Goal: Understand process/instructions: Learn how to perform a task or action

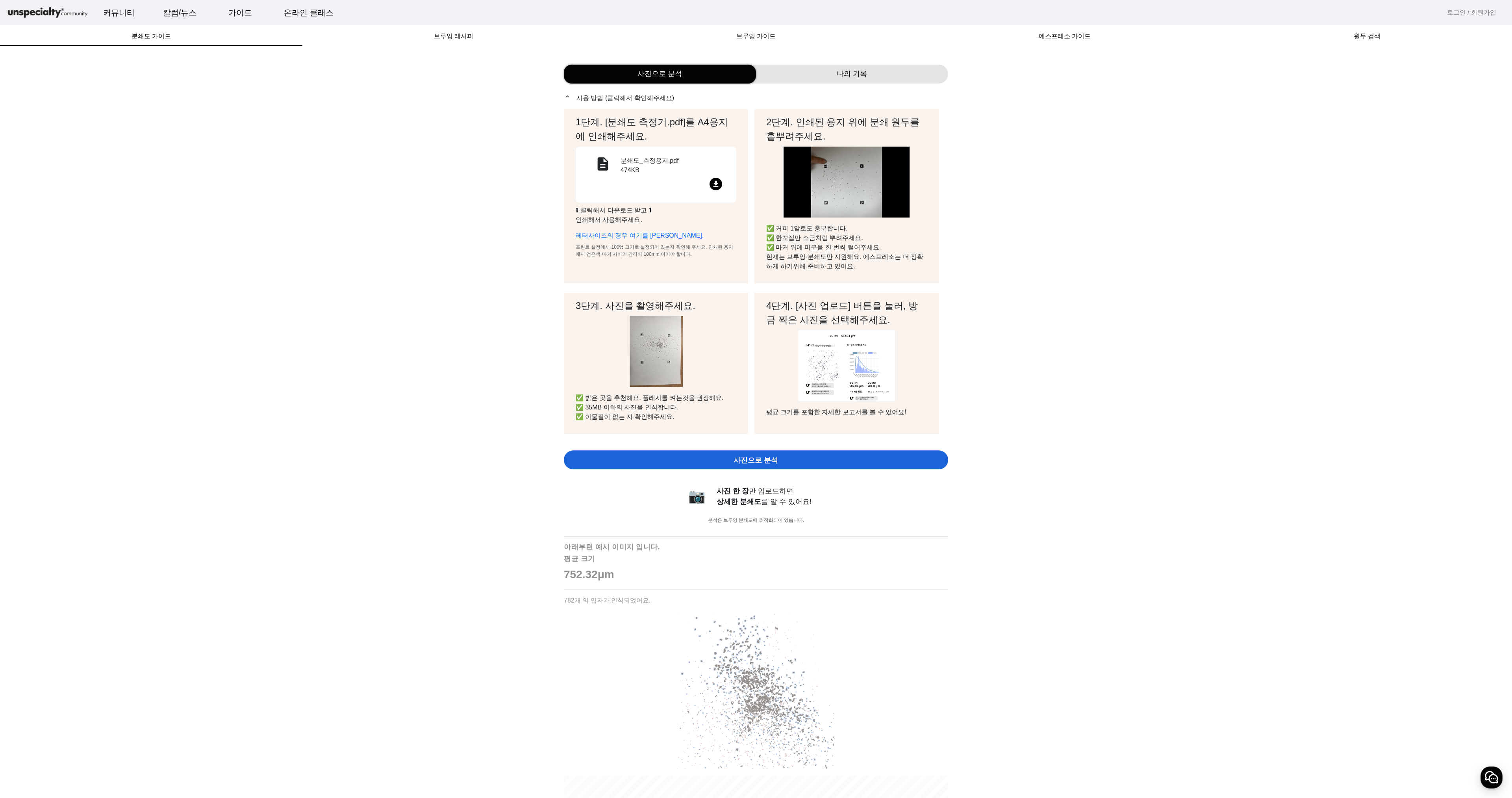
click at [715, 182] on mat-icon "file_download" at bounding box center [716, 184] width 13 height 13
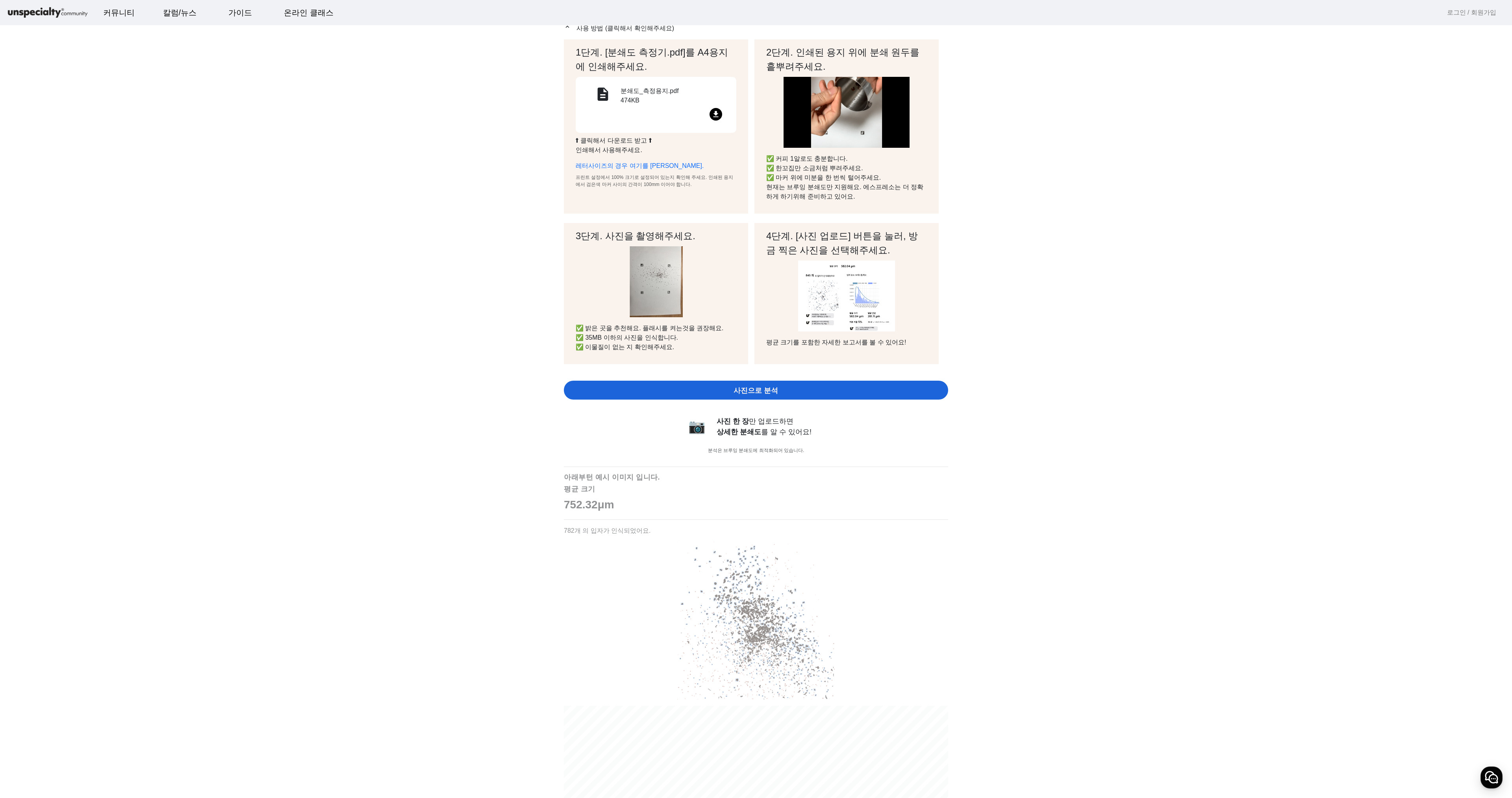
scroll to position [79, 0]
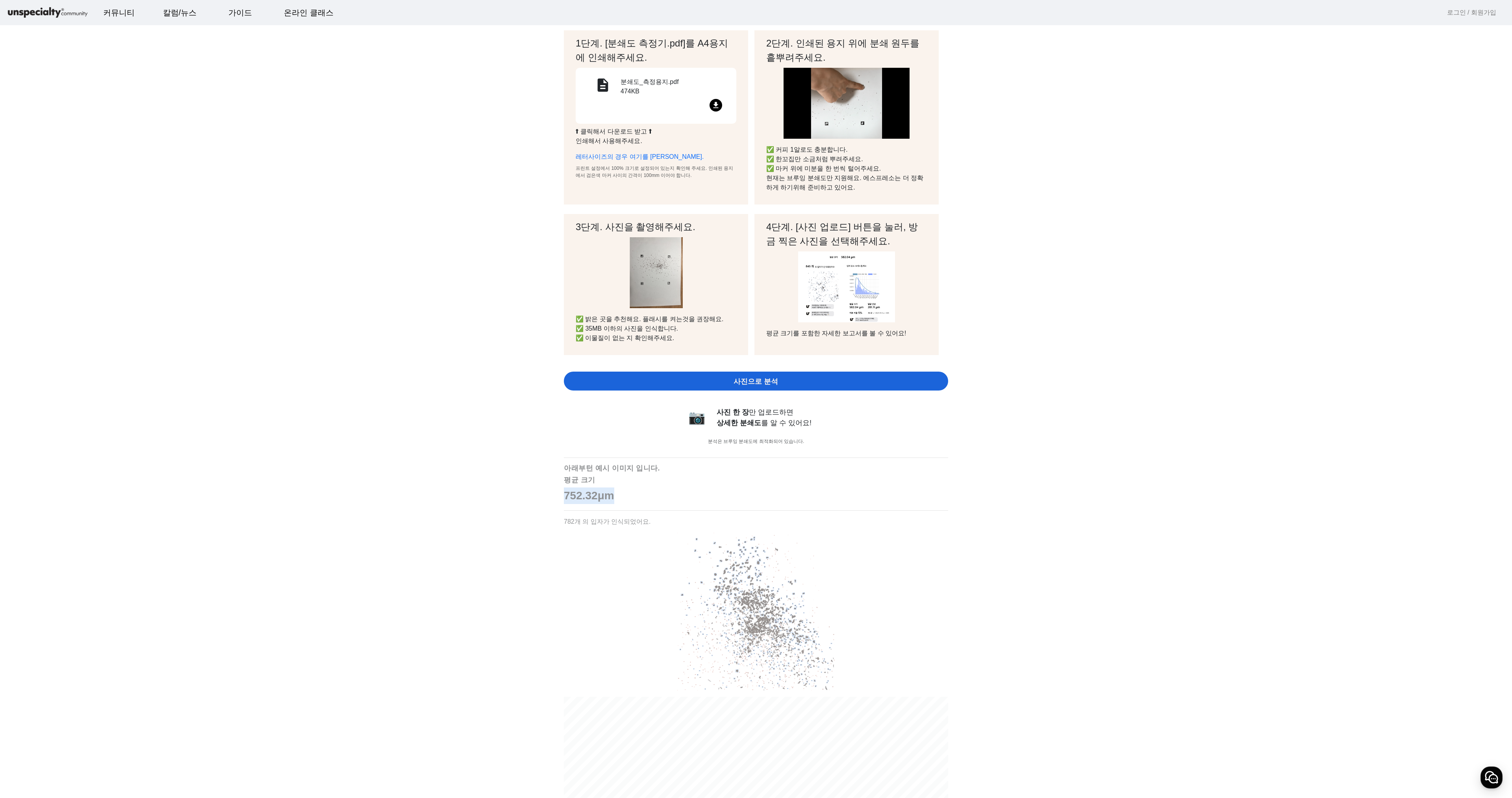
drag, startPoint x: 567, startPoint y: 498, endPoint x: 664, endPoint y: 494, distance: 97.1
click at [664, 494] on p "752.32μm" at bounding box center [755, 496] width 384 height 16
click at [739, 494] on p "752.32μm" at bounding box center [755, 496] width 384 height 16
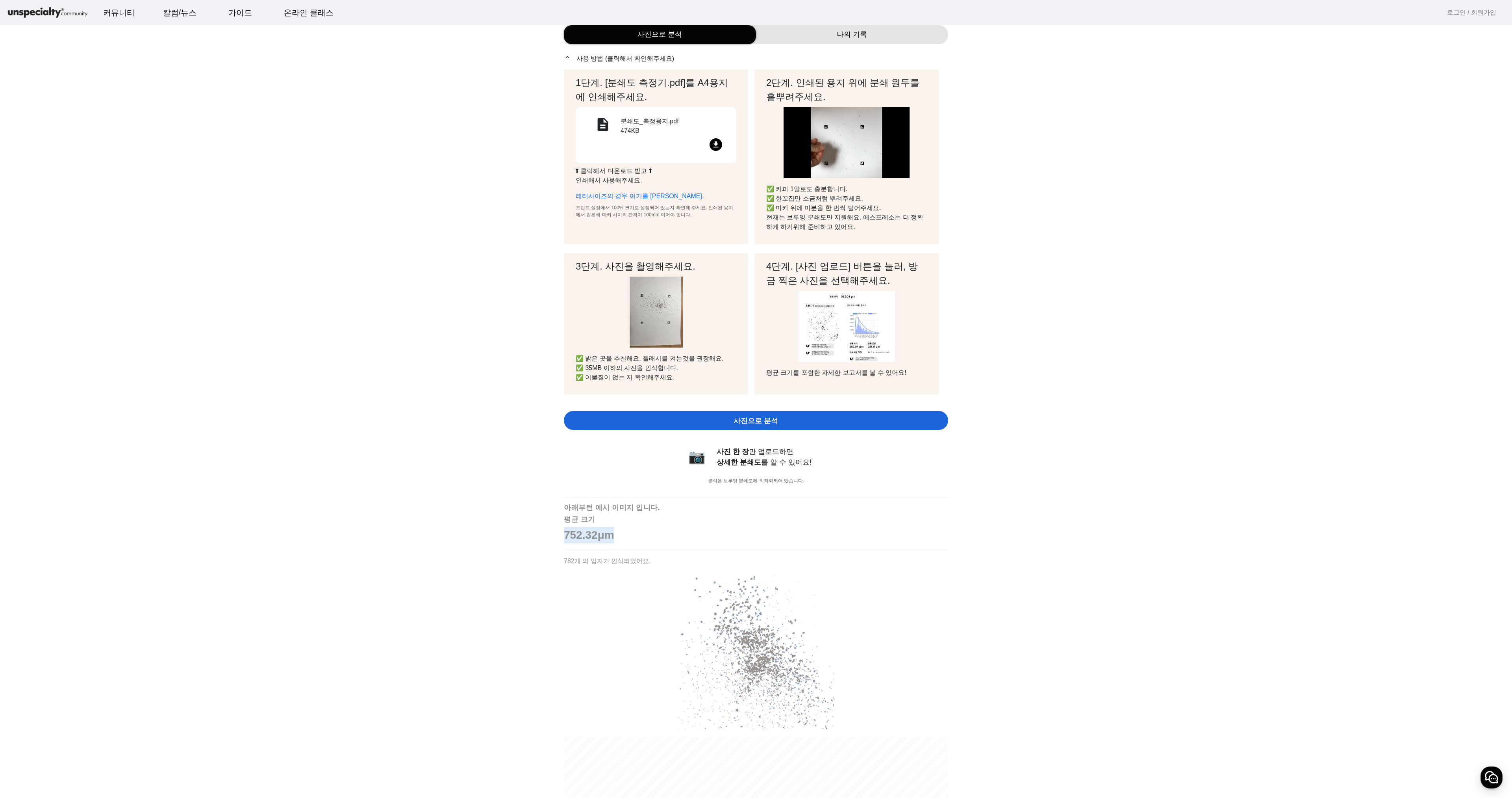
drag, startPoint x: 563, startPoint y: 534, endPoint x: 703, endPoint y: 534, distance: 140.0
click at [703, 534] on div "사진으로 분석 나의 기록 expand_less 사용 방법 (클릭해서 확인해주세요) 1단계. [분쇄도 측정기.pdf]를 A4용지에 인쇄해주세요.…" at bounding box center [756, 555] width 394 height 1079
drag, startPoint x: 614, startPoint y: 257, endPoint x: 629, endPoint y: 312, distance: 57.0
click at [615, 257] on div "3단계. 사진을 촬영해주세요. ✅ 밝은 곳을 추천해요. 플래시를 켜는것을 권장해요. ✅ 35MB 이하의 사진을 인식합니다. ✅ 이물질이 없는 …" at bounding box center [655, 323] width 184 height 141
click at [719, 406] on div "1단계. [분쇄도 측정기.pdf]를 A4용지에 인쇄해주세요. description 분쇄도_측정용지.pdf 474KB file_download …" at bounding box center [755, 241] width 384 height 341
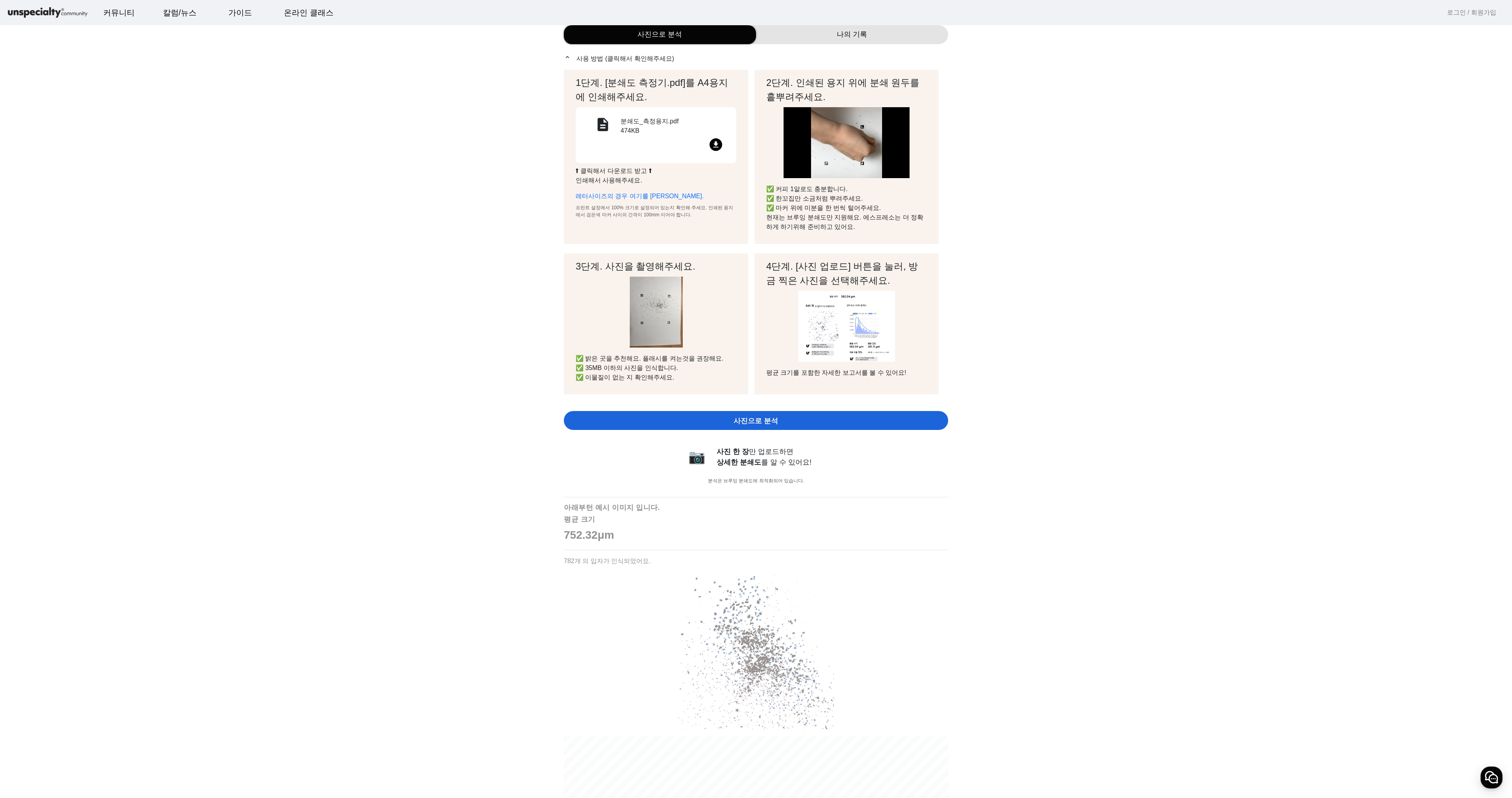
click at [700, 363] on p "✅ 밝은 곳을 추천해요. 플래시를 켜는것을 권장해요. ✅ 35MB 이하의 사진을 인식합니다. ✅ 이물질이 없는 지 확인해주세요." at bounding box center [655, 368] width 161 height 28
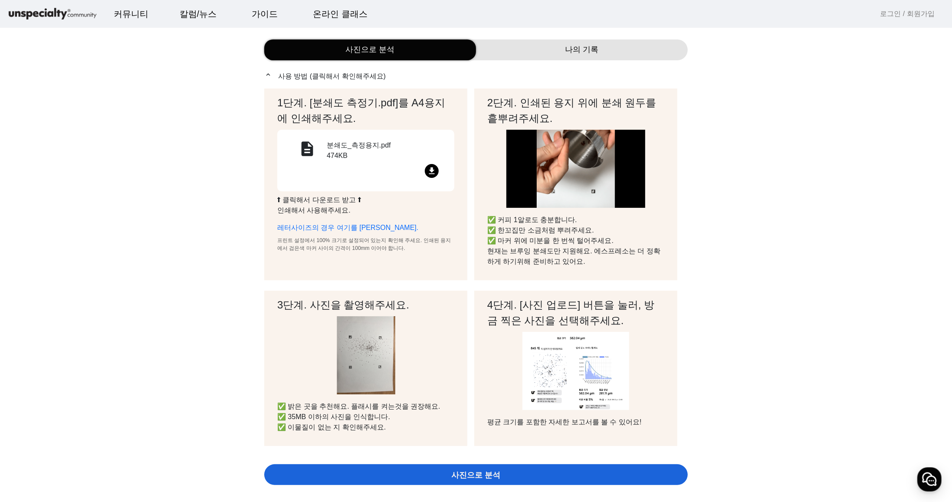
scroll to position [0, 0]
